Goal: Information Seeking & Learning: Learn about a topic

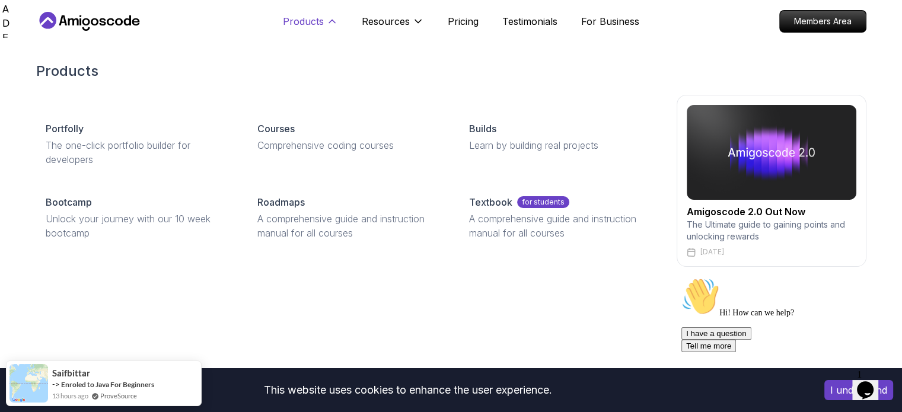
click at [321, 24] on p "Products" at bounding box center [303, 21] width 41 height 14
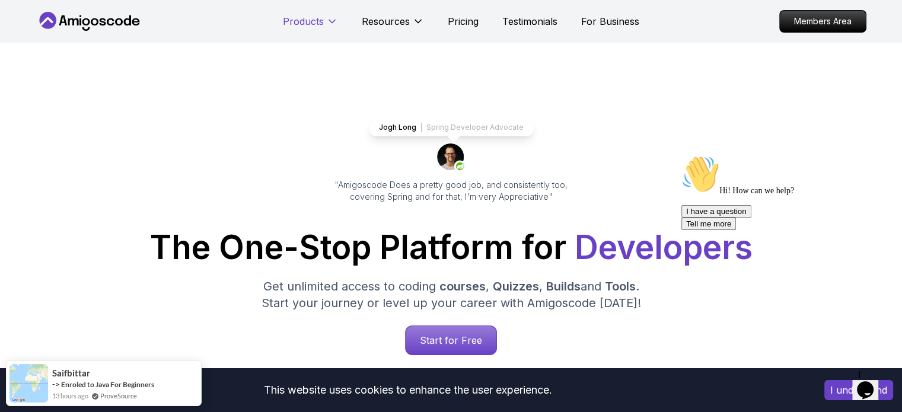
click at [321, 24] on p "Products" at bounding box center [303, 21] width 41 height 14
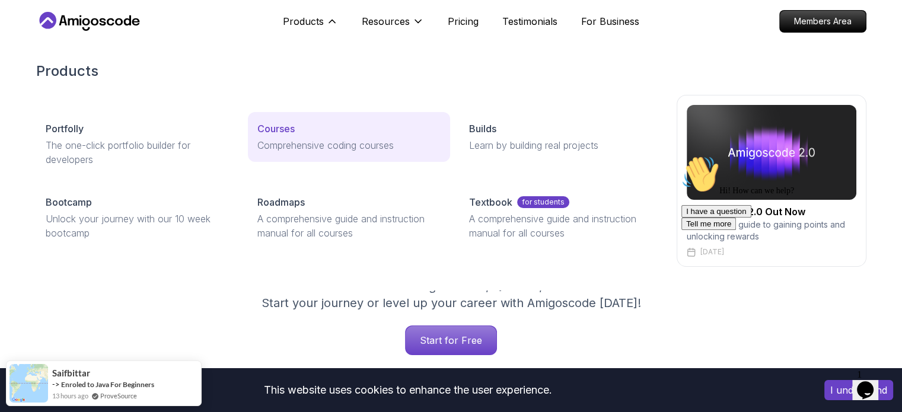
click at [280, 144] on p "Comprehensive coding courses" at bounding box center [348, 145] width 183 height 14
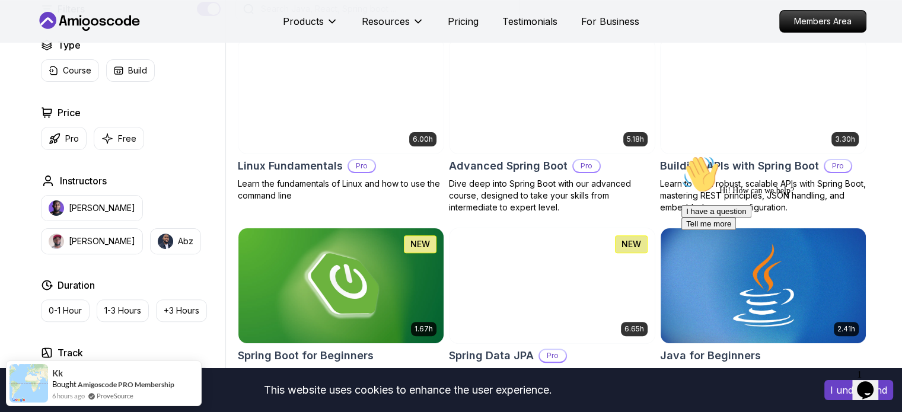
scroll to position [318, 0]
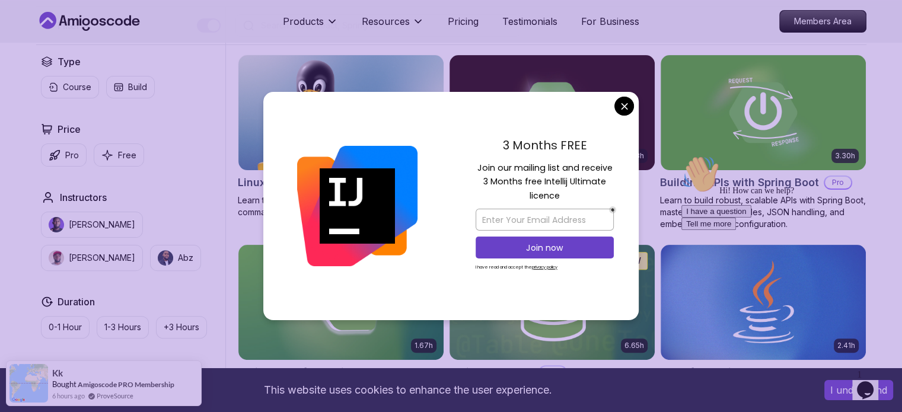
drag, startPoint x: 528, startPoint y: 168, endPoint x: 576, endPoint y: 176, distance: 48.6
click at [576, 176] on p "Join our mailing list and receive 3 Months free Intellij Ultimate licence" at bounding box center [545, 182] width 138 height 42
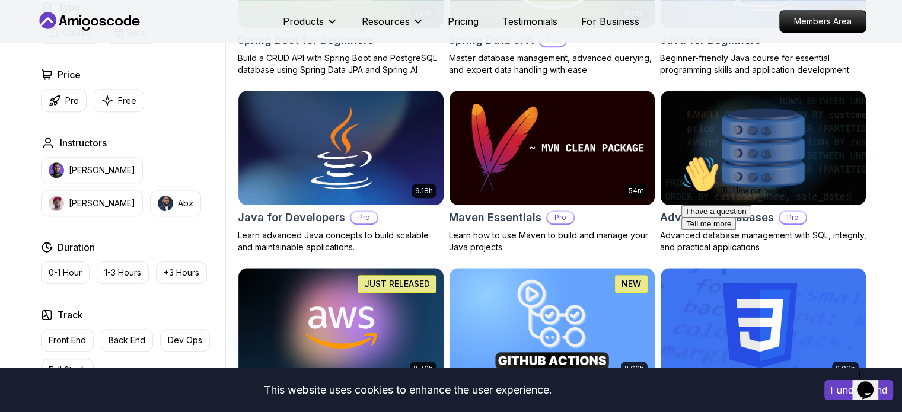
scroll to position [652, 0]
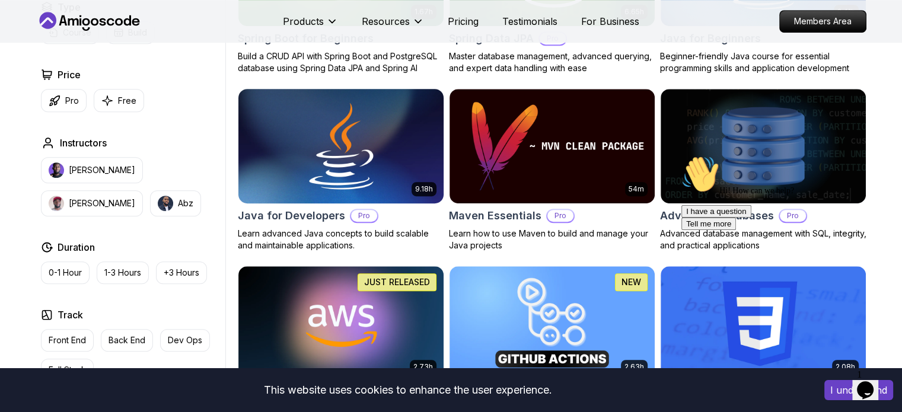
click at [308, 139] on img at bounding box center [340, 146] width 215 height 120
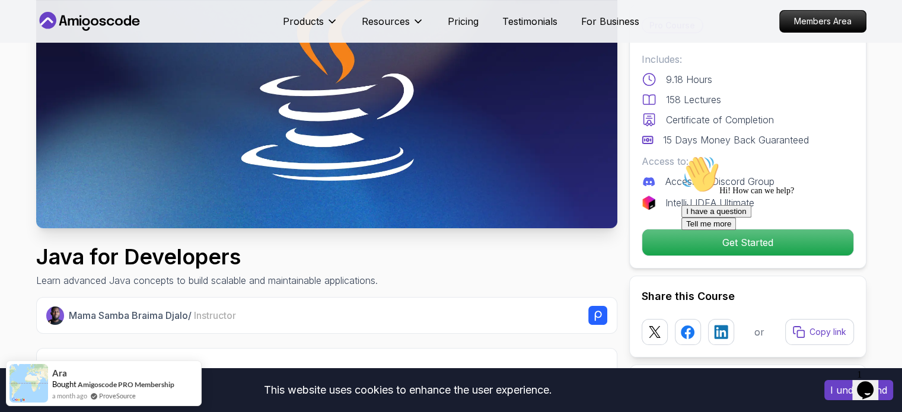
scroll to position [173, 0]
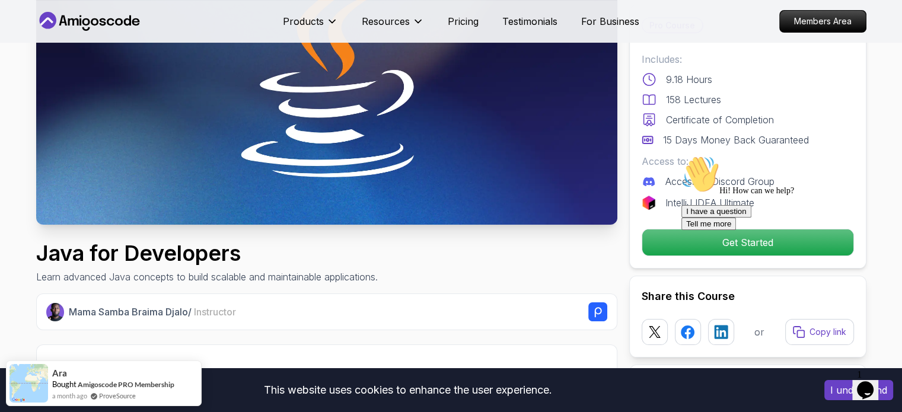
click at [715, 230] on div "Hi! How can we help? I have a question Tell me more" at bounding box center [787, 192] width 213 height 75
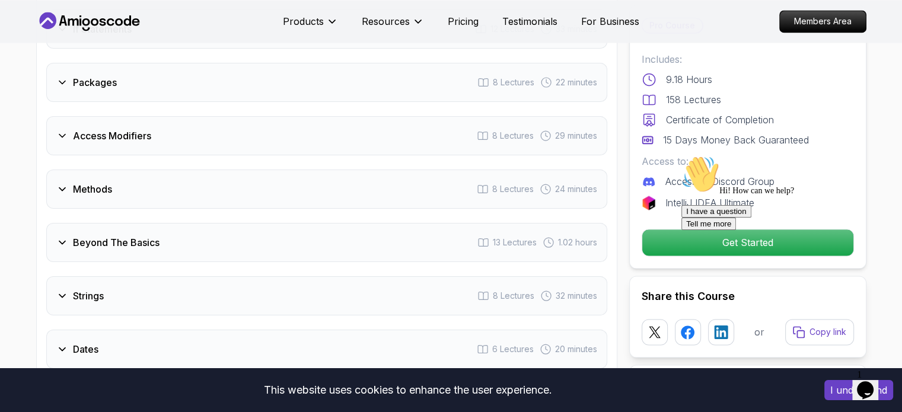
scroll to position [1779, 0]
click at [74, 181] on h3 "Methods" at bounding box center [92, 188] width 39 height 14
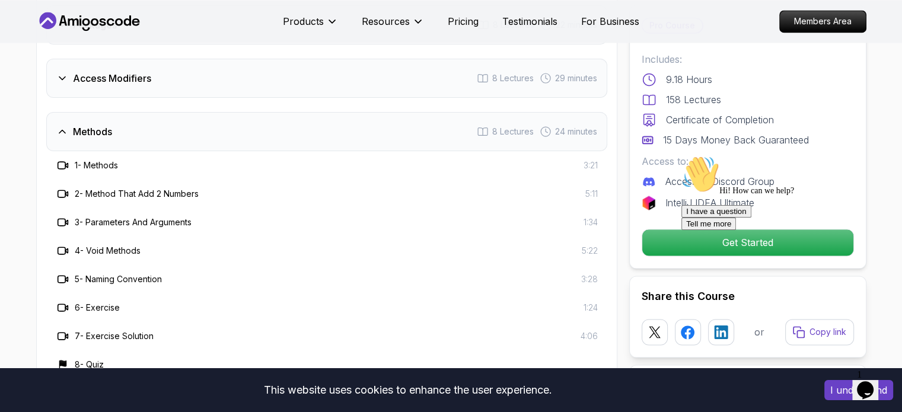
scroll to position [1722, 0]
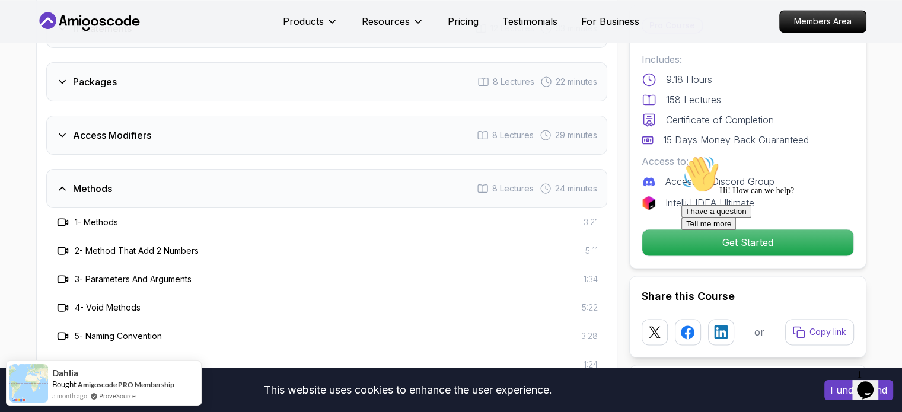
click at [74, 181] on h3 "Methods" at bounding box center [92, 188] width 39 height 14
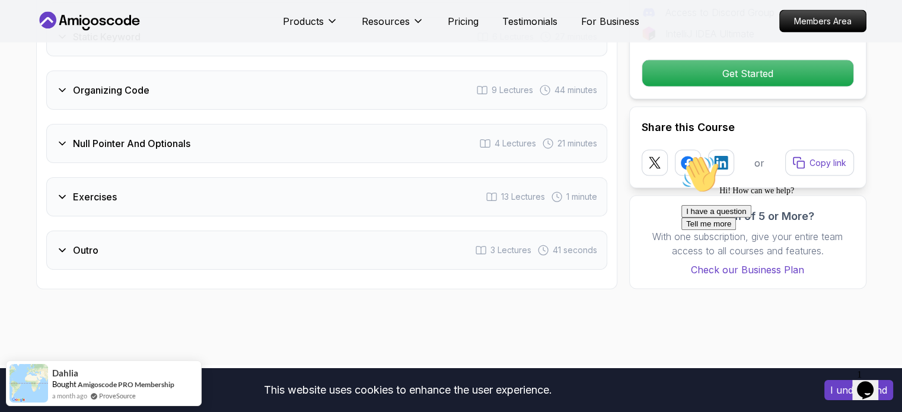
scroll to position [2353, 0]
click at [103, 192] on div "Exercises 13 Lectures 1 minute" at bounding box center [326, 197] width 561 height 39
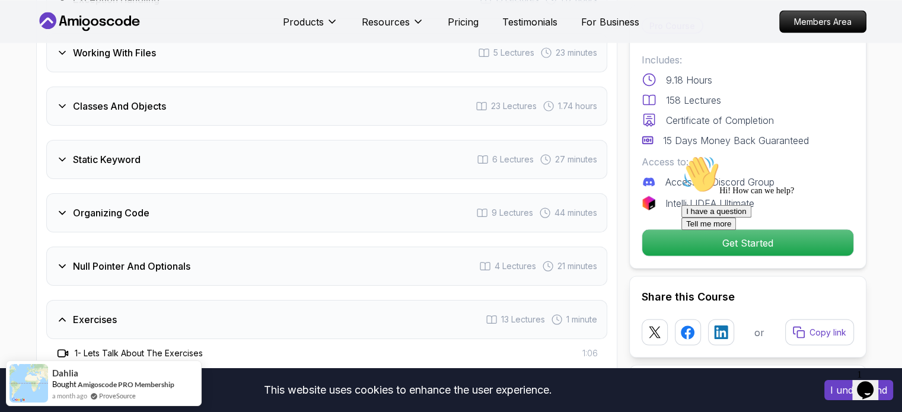
scroll to position [2190, 0]
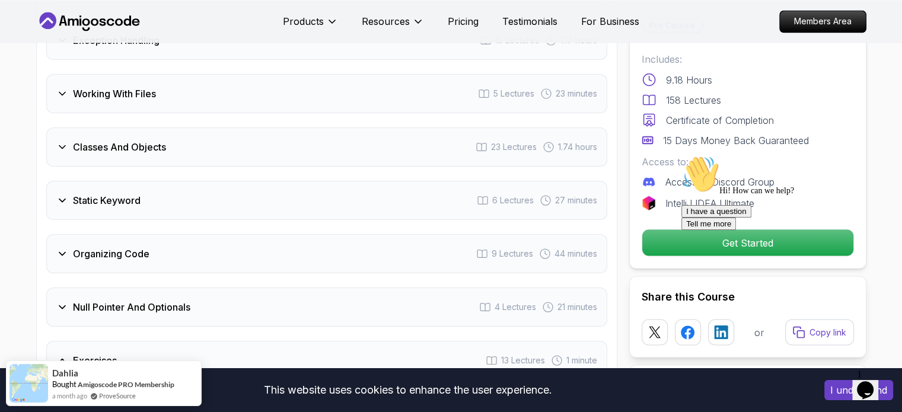
click at [104, 193] on h3 "Static Keyword" at bounding box center [107, 200] width 68 height 14
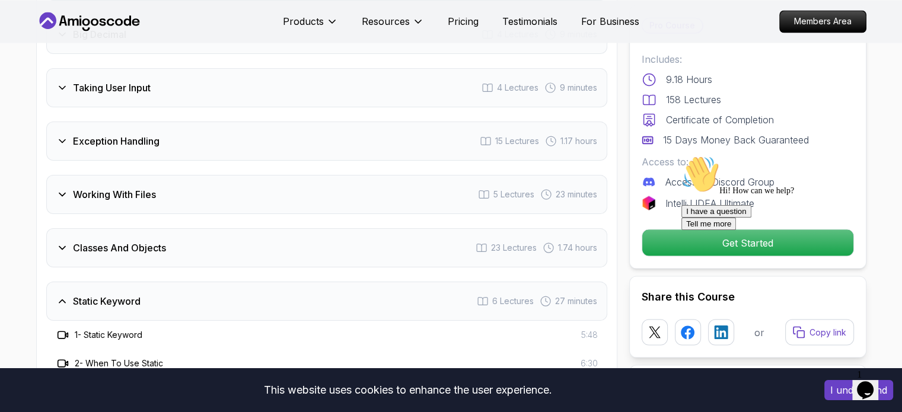
scroll to position [2084, 0]
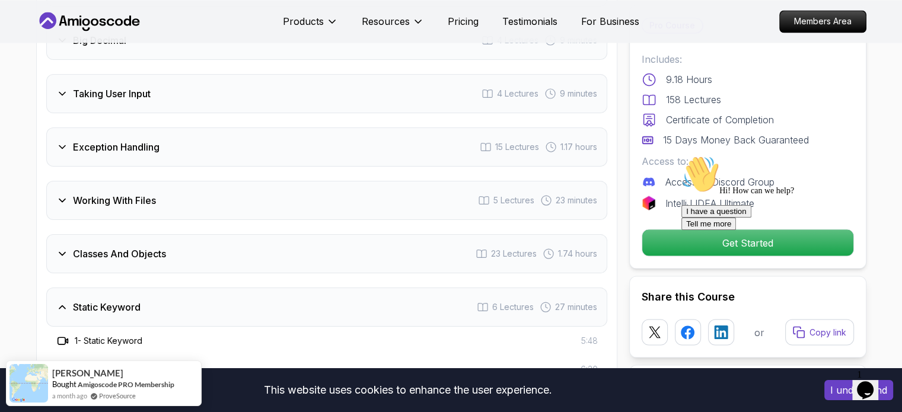
click at [111, 140] on h3 "Exception Handling" at bounding box center [116, 147] width 87 height 14
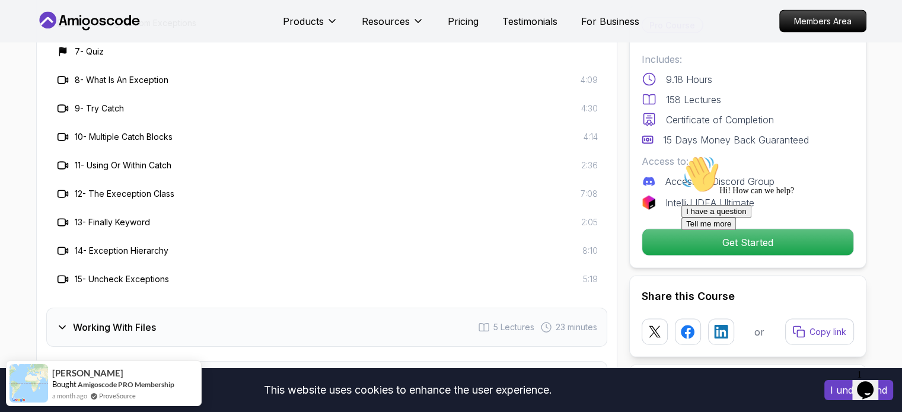
scroll to position [2385, 0]
